Goal: Task Accomplishment & Management: Manage account settings

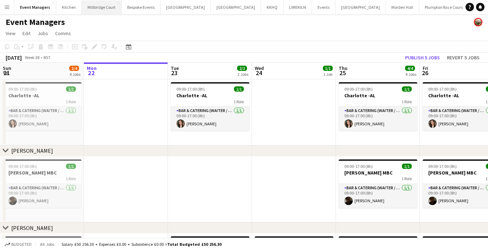
click at [102, 10] on button "[GEOGRAPHIC_DATA]" at bounding box center [102, 7] width 40 height 14
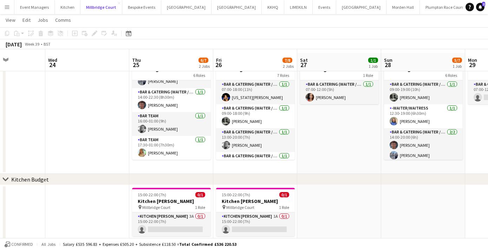
scroll to position [39, 0]
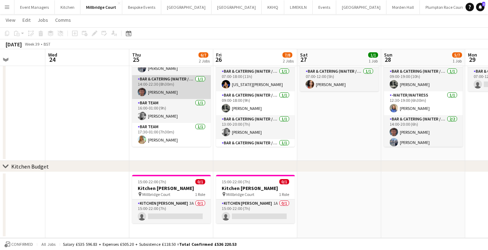
click at [145, 94] on app-card-role "Bar & Catering (Waiter / waitress) [DATE] 14:00-22:30 (8h30m) [PERSON_NAME]" at bounding box center [171, 87] width 79 height 24
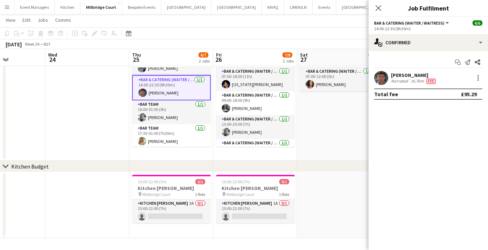
click at [382, 78] on app-user-avatar at bounding box center [381, 78] width 14 height 14
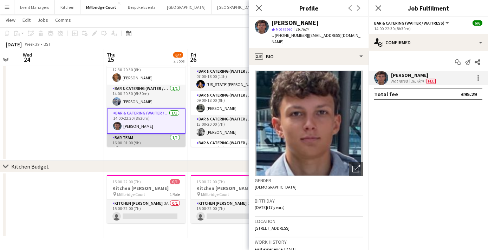
scroll to position [31, 0]
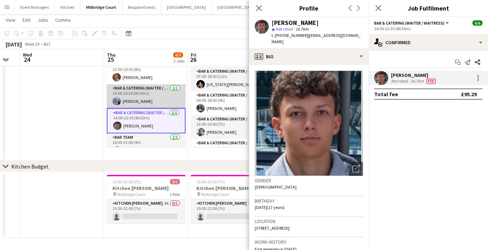
click at [142, 100] on app-card-role "Bar & Catering (Waiter / waitress) [DATE] 14:00-20:30 (6h30m) [PERSON_NAME]" at bounding box center [146, 96] width 79 height 24
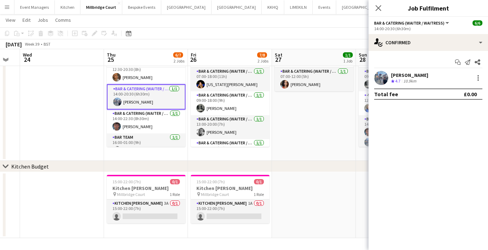
click at [382, 78] on app-user-avatar at bounding box center [381, 78] width 14 height 14
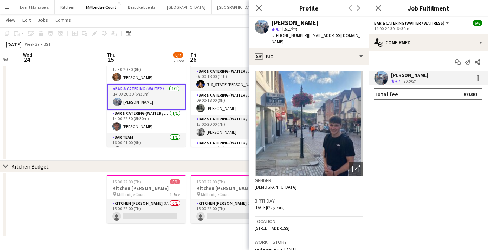
scroll to position [0, 0]
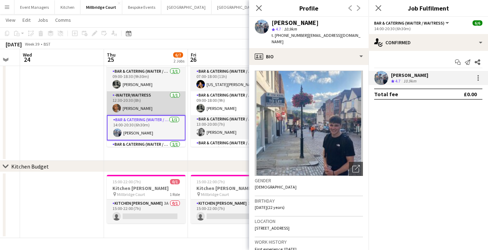
click at [136, 109] on app-card-role "-Waiter/Waitress [DATE] 12:30-20:30 (8h) [PERSON_NAME]" at bounding box center [146, 103] width 79 height 24
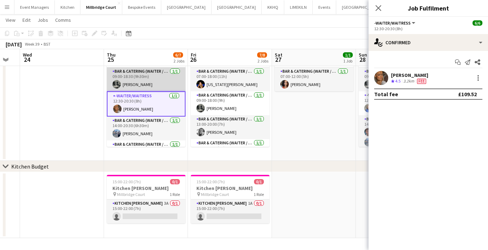
click at [141, 82] on app-card-role "Bar & Catering (Waiter / waitress) [DATE] 09:00-18:30 (9h30m) [PERSON_NAME]" at bounding box center [146, 79] width 79 height 24
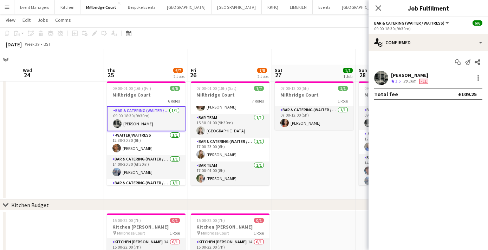
scroll to position [39, 0]
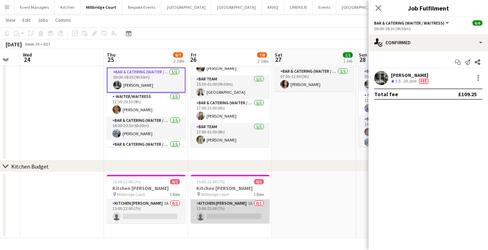
click at [236, 221] on app-card-role "Kitchen [PERSON_NAME] 1A 0/1 15:00-22:00 (7h) single-neutral-actions" at bounding box center [230, 212] width 79 height 24
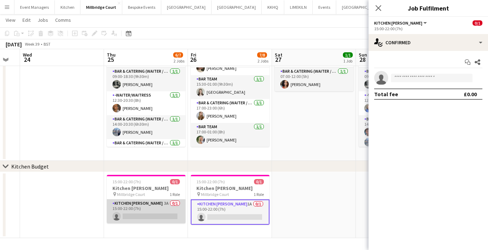
click at [151, 216] on app-card-role "Kitchen [PERSON_NAME] 3A 0/1 15:00-22:00 (7h) single-neutral-actions" at bounding box center [146, 212] width 79 height 24
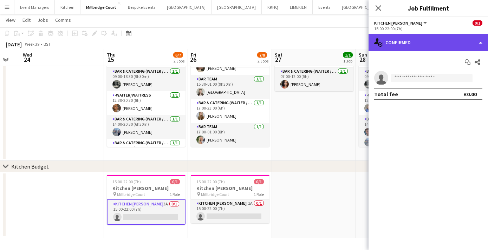
click at [411, 44] on div "single-neutral-actions-check-2 Confirmed" at bounding box center [428, 42] width 119 height 17
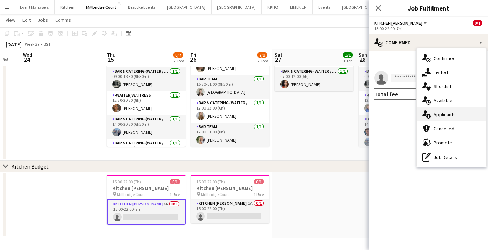
click at [448, 113] on span "Applicants" at bounding box center [445, 114] width 22 height 6
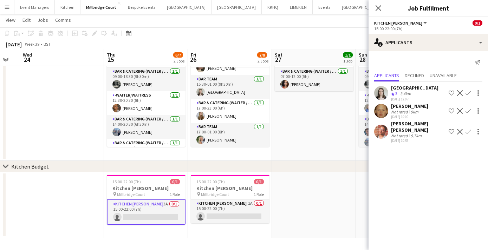
click at [384, 91] on app-user-avatar at bounding box center [381, 93] width 14 height 14
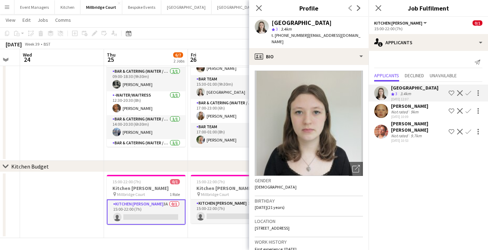
click at [381, 110] on app-user-avatar at bounding box center [381, 111] width 14 height 14
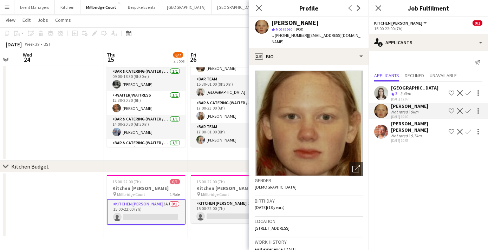
click at [378, 126] on app-user-avatar at bounding box center [381, 132] width 14 height 14
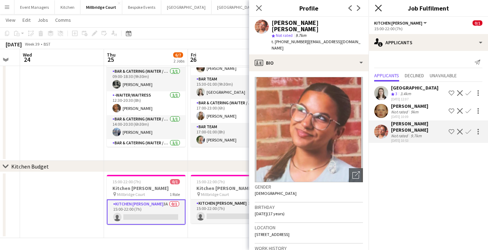
click at [378, 9] on icon "Close pop-in" at bounding box center [378, 8] width 7 height 7
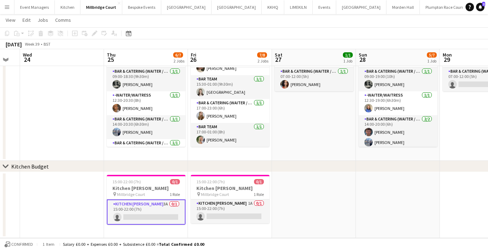
scroll to position [0, 0]
